Goal: Register for event/course

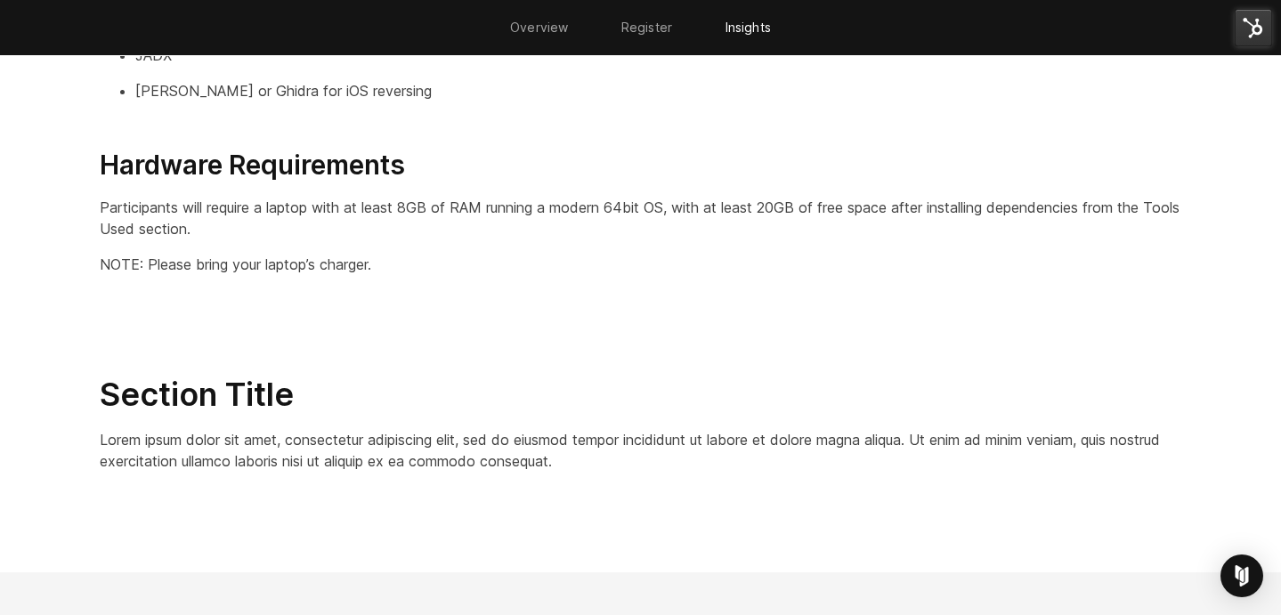
scroll to position [2936, 0]
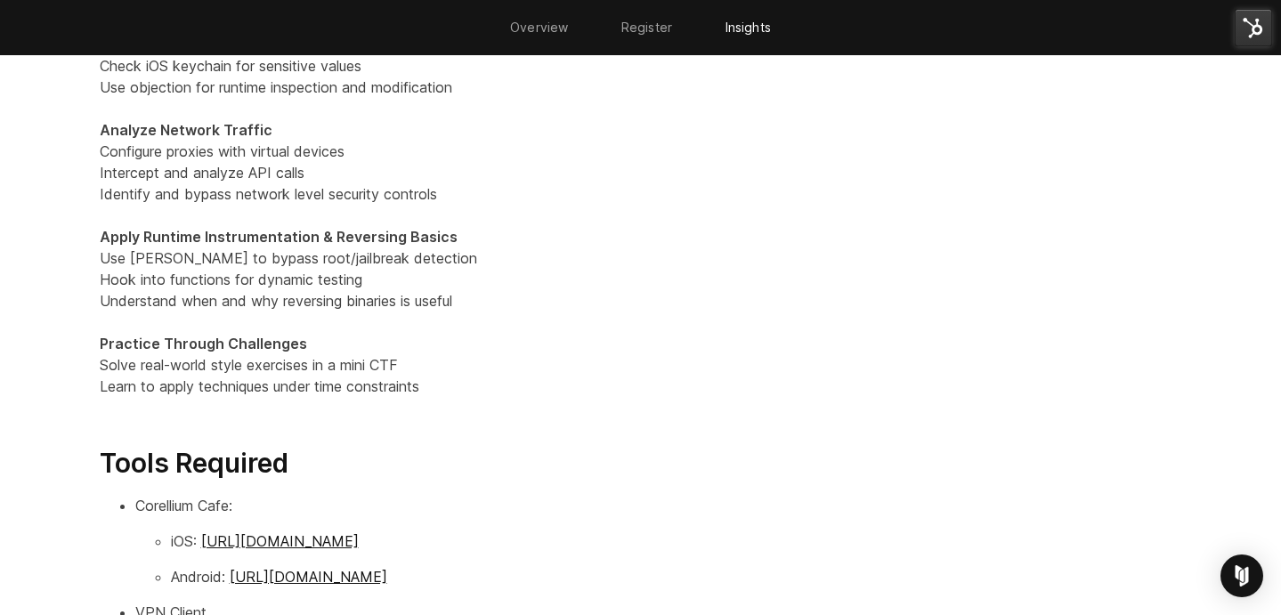
scroll to position [2124, 0]
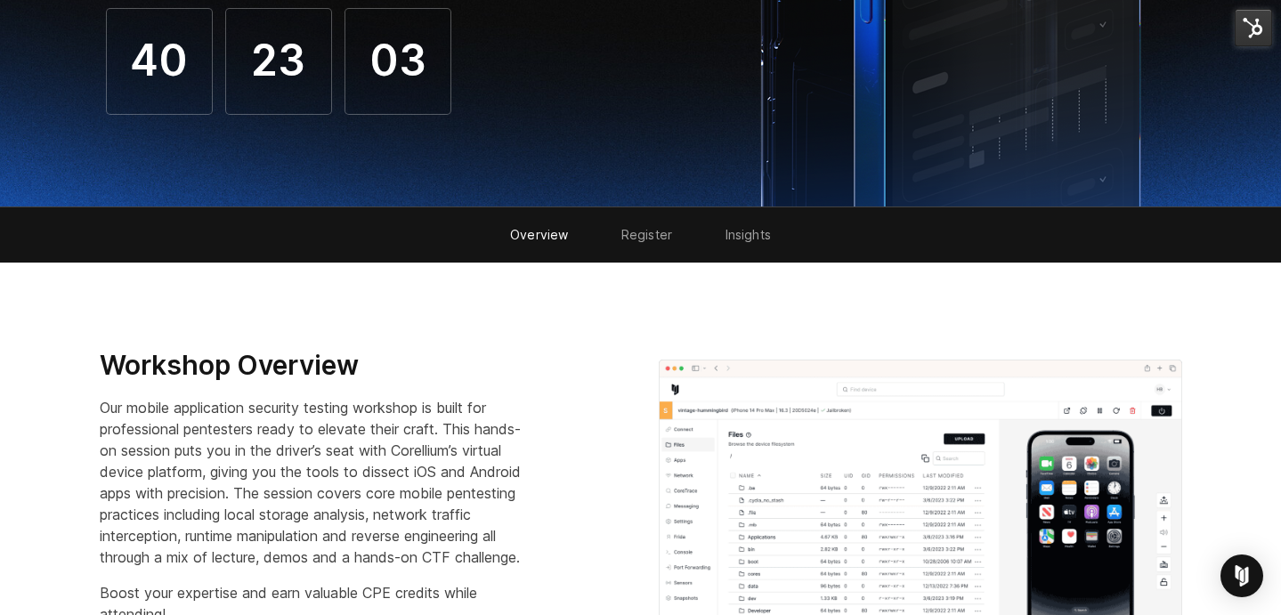
scroll to position [771, 0]
